Goal: Task Accomplishment & Management: Manage account settings

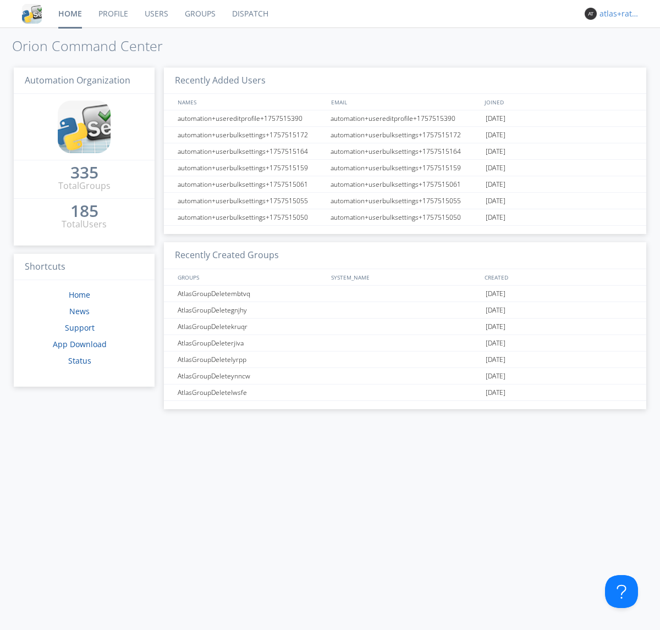
click at [617, 14] on div "atlas+ratelimit" at bounding box center [619, 13] width 41 height 11
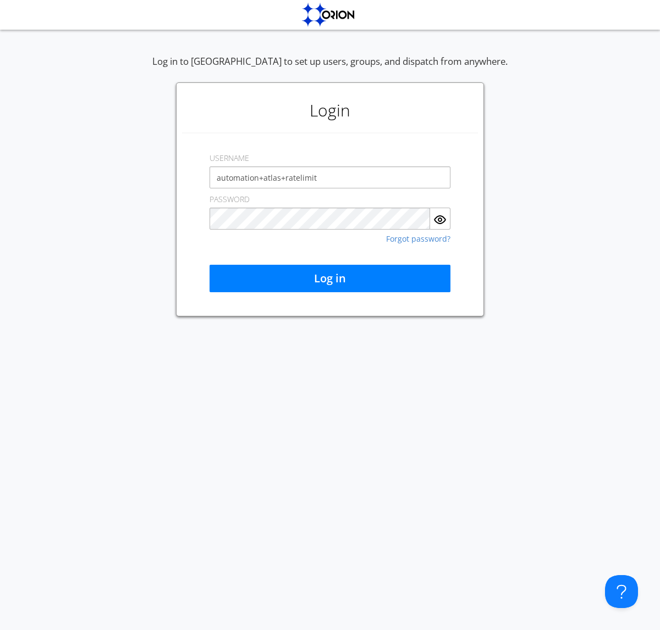
type input "automation+atlas+ratelimit"
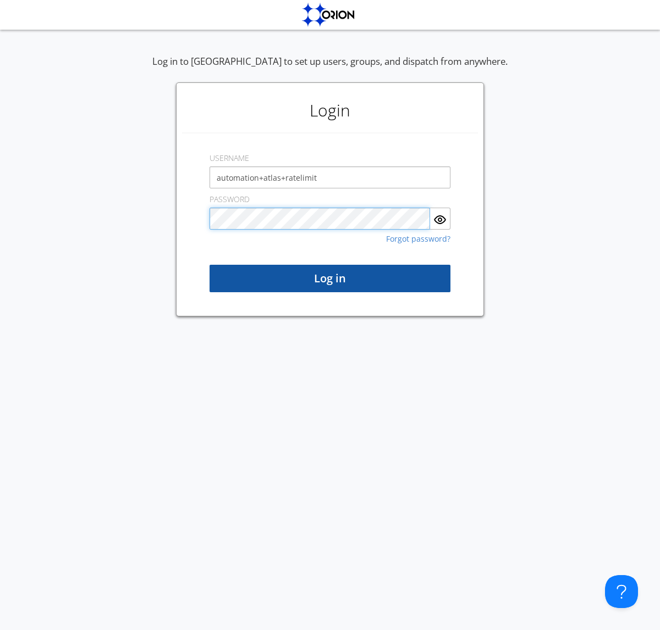
click at [330, 279] on button "Log in" at bounding box center [329, 278] width 241 height 27
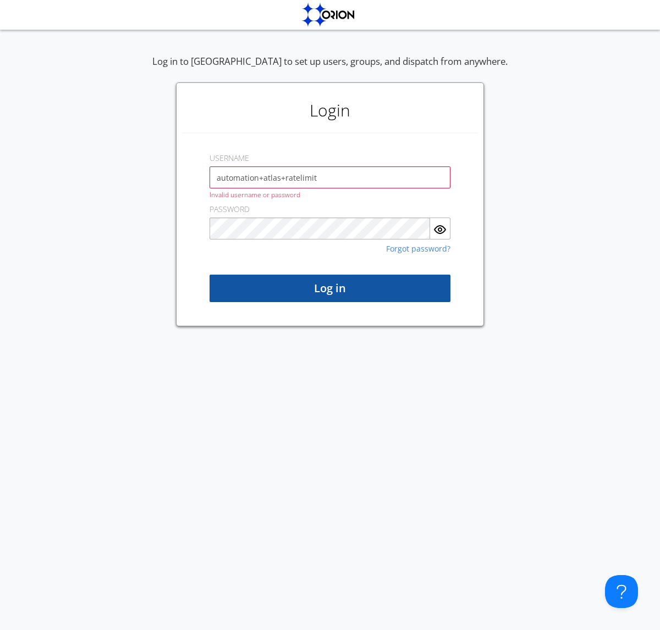
click at [330, 289] on button "Log in" at bounding box center [329, 288] width 241 height 27
